Goal: Information Seeking & Learning: Learn about a topic

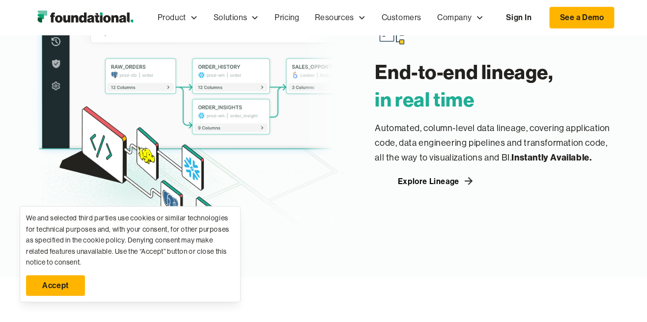
scroll to position [1097, 0]
click at [464, 181] on icon at bounding box center [469, 181] width 12 height 12
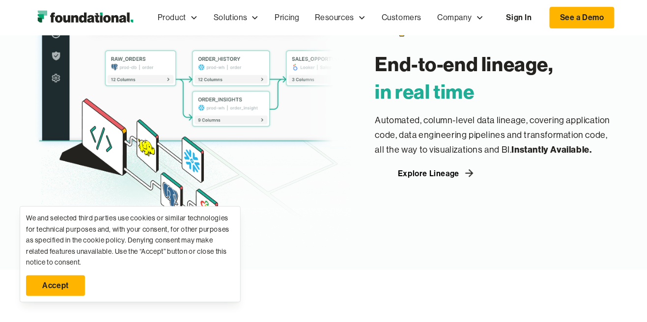
scroll to position [1144, 0]
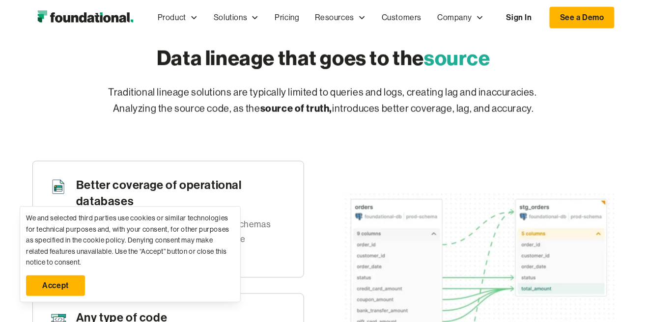
scroll to position [334, 0]
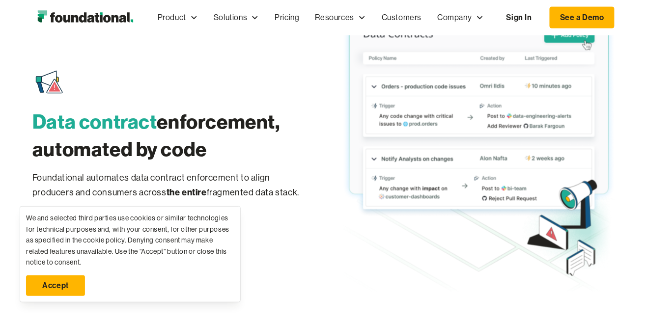
scroll to position [1407, 0]
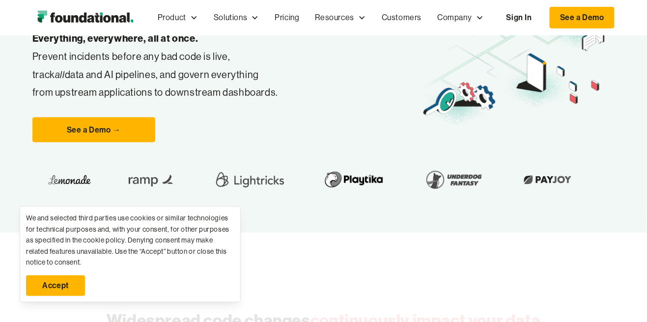
scroll to position [167, 0]
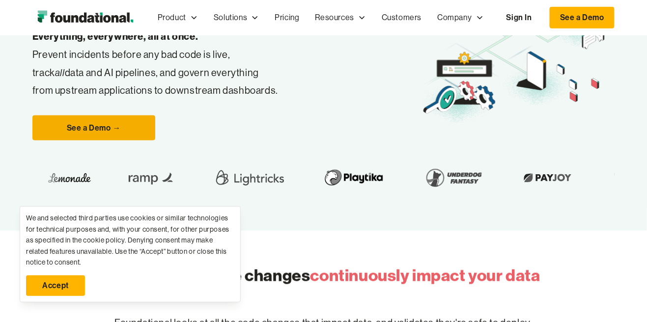
click at [72, 126] on link "See a Demo →" at bounding box center [93, 128] width 123 height 26
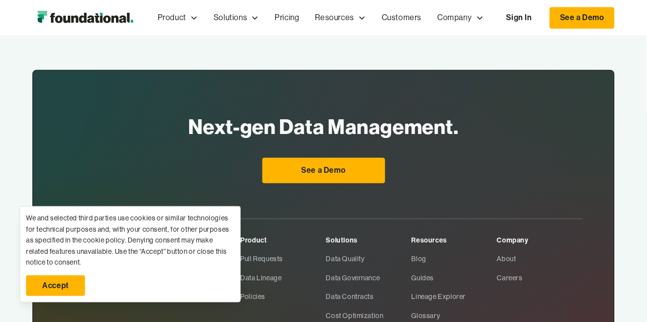
scroll to position [514, 0]
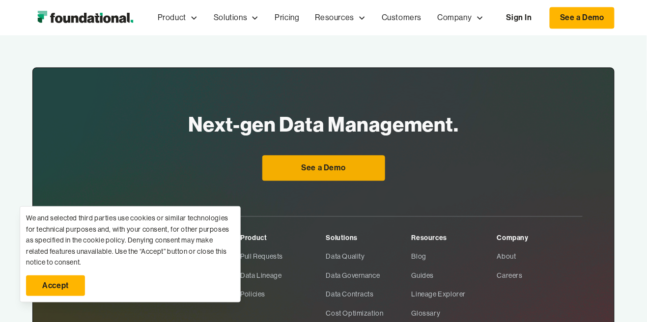
click at [357, 170] on link "See a Demo" at bounding box center [323, 168] width 123 height 26
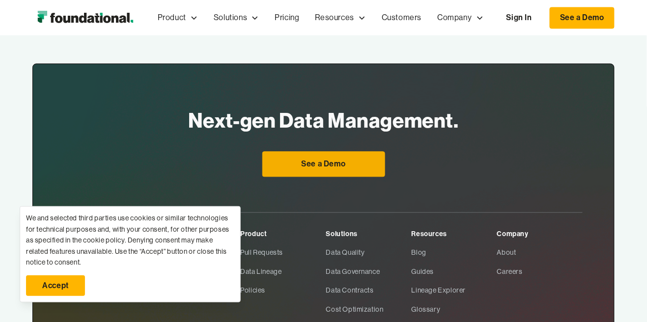
scroll to position [542, 0]
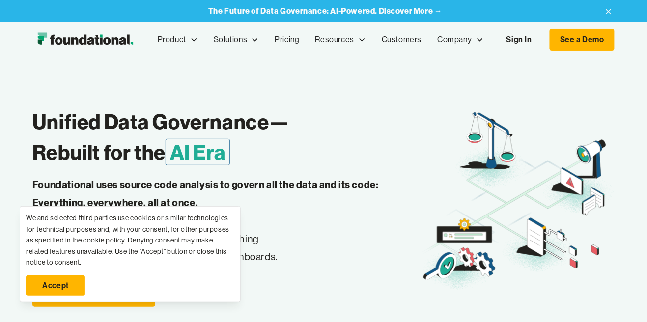
click at [56, 113] on h1 "Unified Data Governance— Rebuilt for the AI Era" at bounding box center [226, 137] width 388 height 61
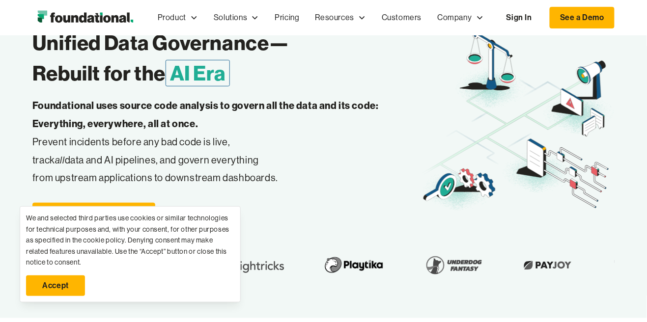
scroll to position [126, 0]
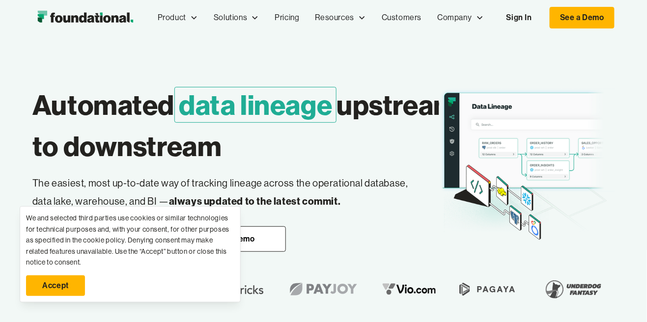
click at [605, 173] on img at bounding box center [526, 163] width 175 height 166
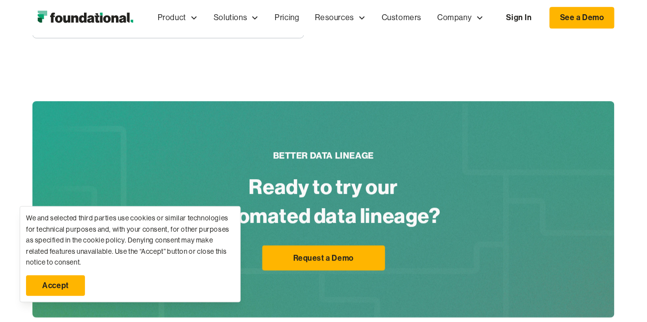
scroll to position [786, 0]
